Goal: Task Accomplishment & Management: Manage account settings

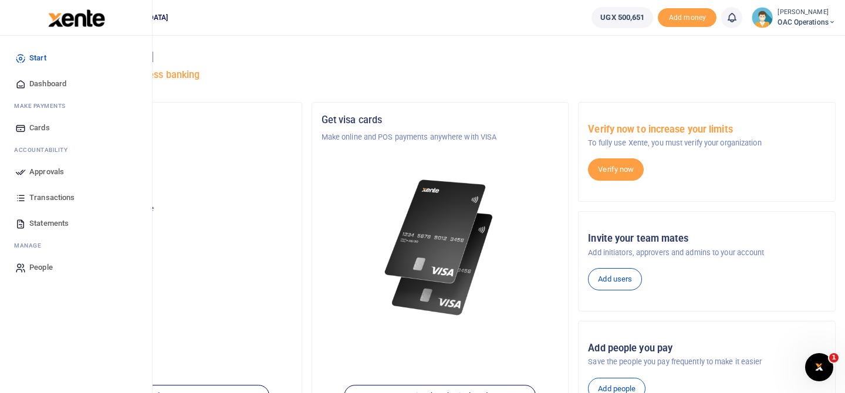
click at [40, 171] on span "Approvals" at bounding box center [46, 172] width 35 height 12
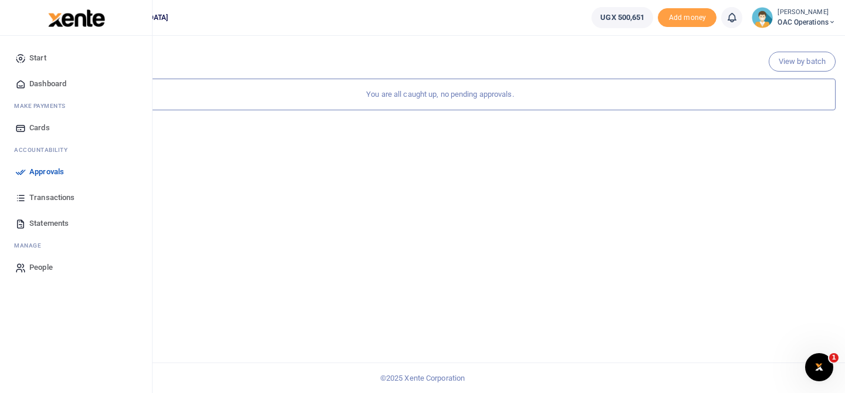
click at [69, 198] on span "Transactions" at bounding box center [51, 198] width 45 height 12
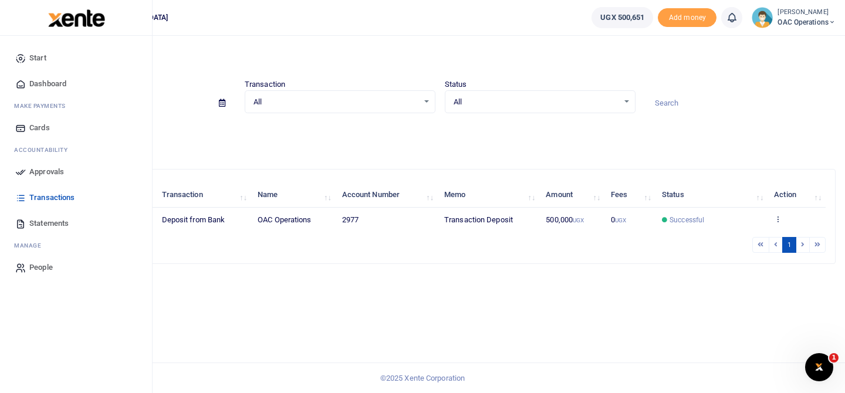
click at [58, 84] on span "Dashboard" at bounding box center [47, 84] width 37 height 12
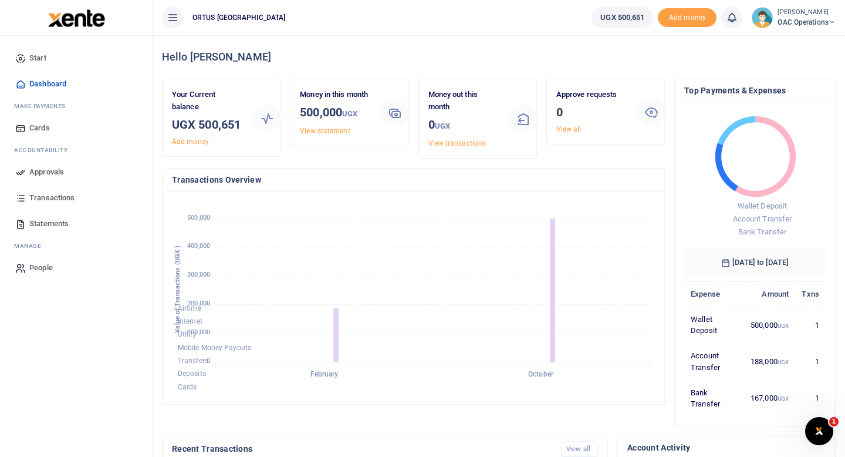
scroll to position [0, 1]
click at [53, 176] on span "Approvals" at bounding box center [46, 172] width 35 height 12
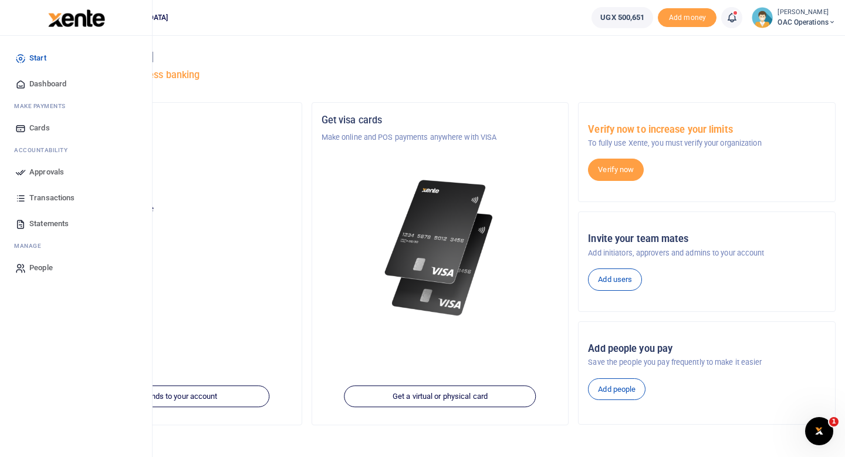
click at [35, 169] on span "Approvals" at bounding box center [46, 172] width 35 height 12
click at [60, 171] on span "Approvals" at bounding box center [46, 172] width 35 height 12
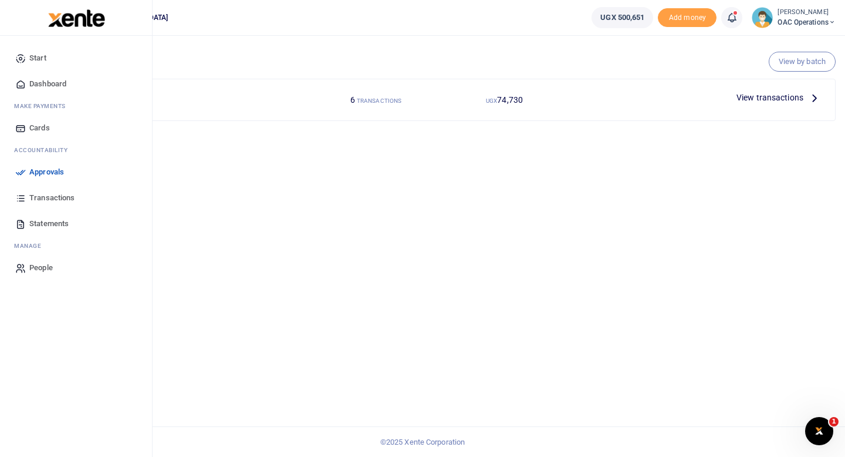
click at [32, 174] on span "Approvals" at bounding box center [46, 172] width 35 height 12
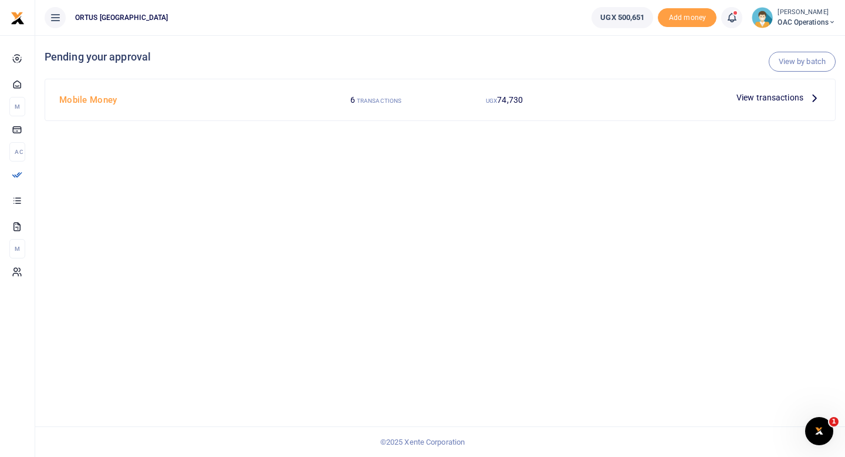
click at [780, 97] on span "View transactions" at bounding box center [770, 97] width 67 height 13
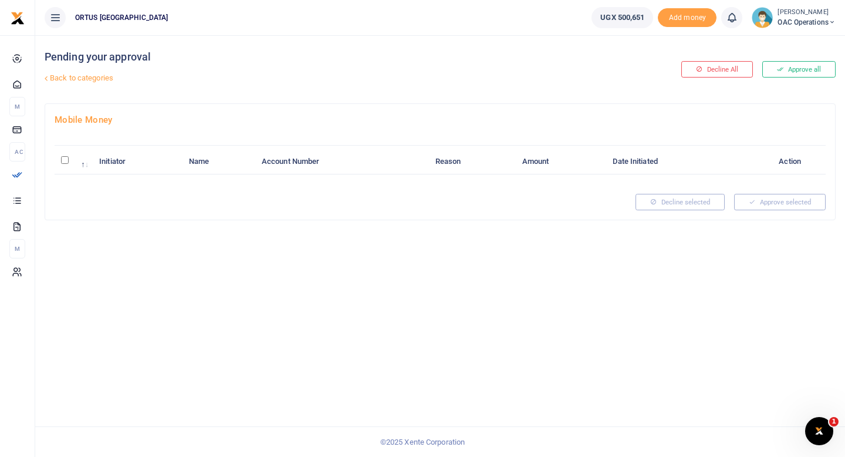
click at [49, 75] on icon at bounding box center [46, 79] width 8 height 8
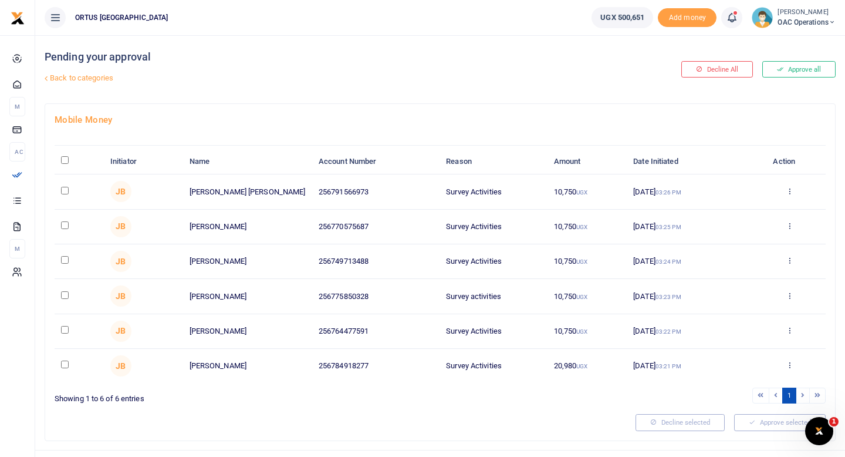
click at [419, 87] on link "Back to categories" at bounding box center [305, 78] width 527 height 20
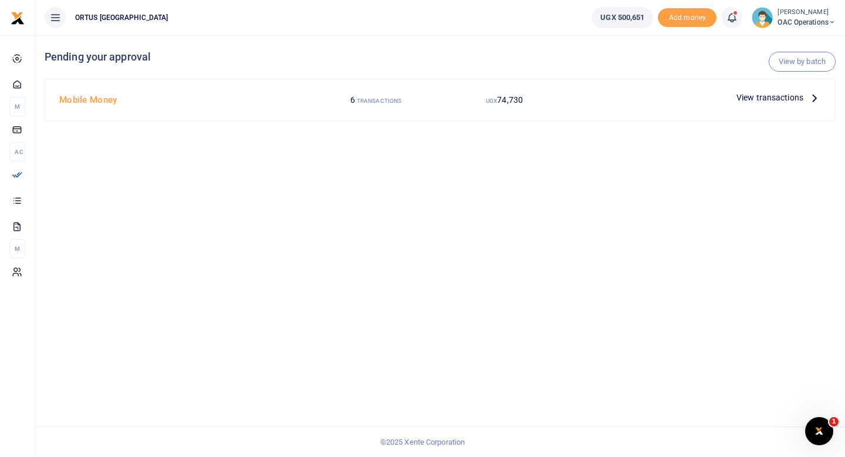
click at [761, 96] on span "View transactions" at bounding box center [770, 97] width 67 height 13
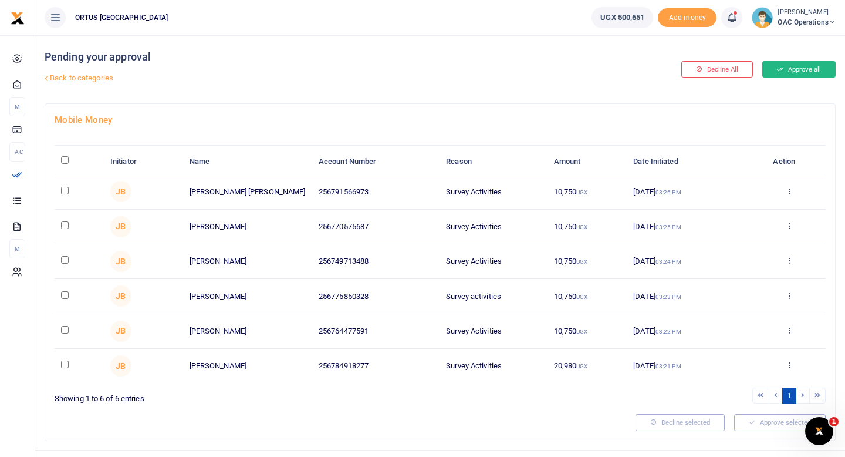
click at [806, 73] on button "Approve all" at bounding box center [799, 69] width 73 height 16
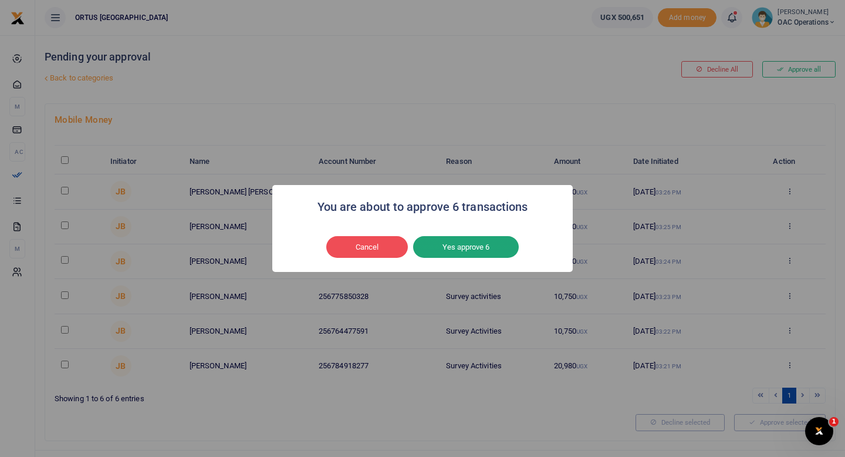
click at [490, 252] on button "Yes approve 6" at bounding box center [466, 247] width 106 height 22
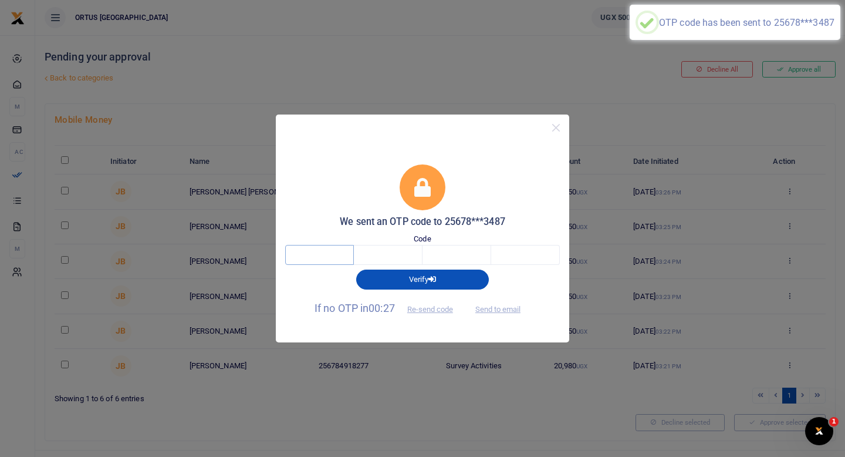
click at [336, 259] on input "text" at bounding box center [319, 255] width 69 height 20
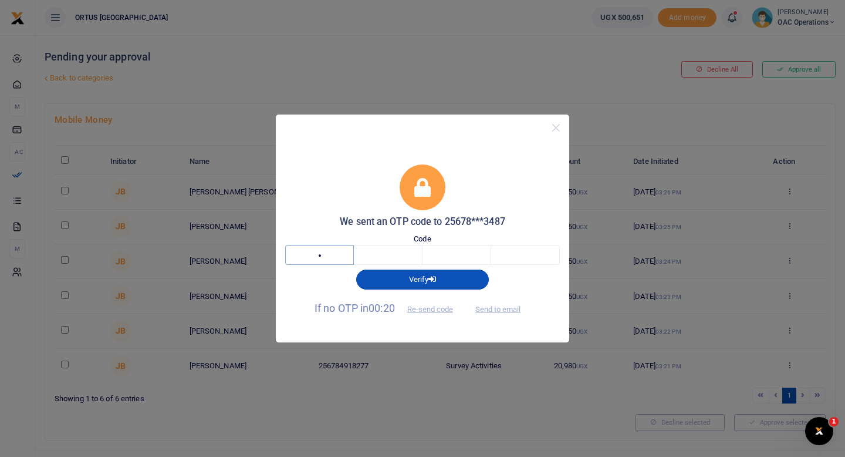
type input "9"
type input "0"
type input "2"
type input "8"
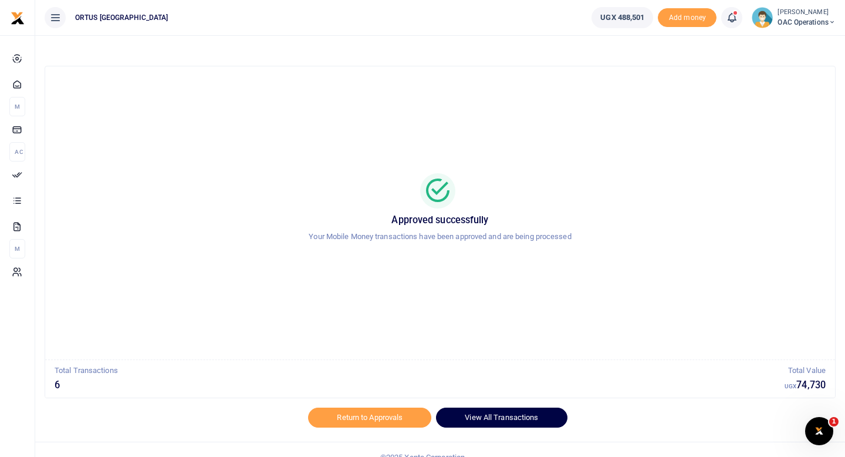
click at [470, 419] on link "View All Transactions" at bounding box center [501, 417] width 131 height 20
